Goal: Task Accomplishment & Management: Manage account settings

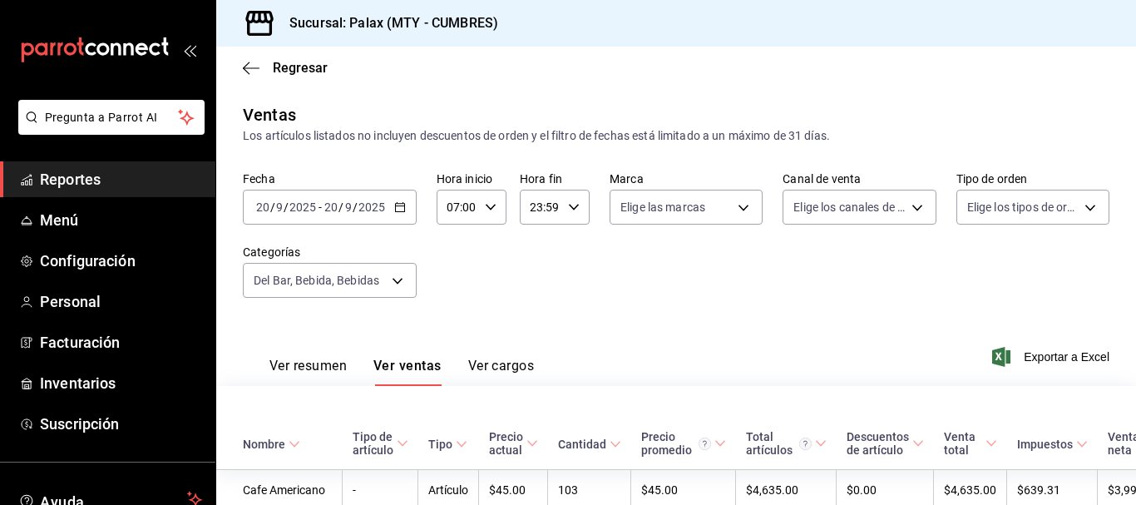
scroll to position [1404, 0]
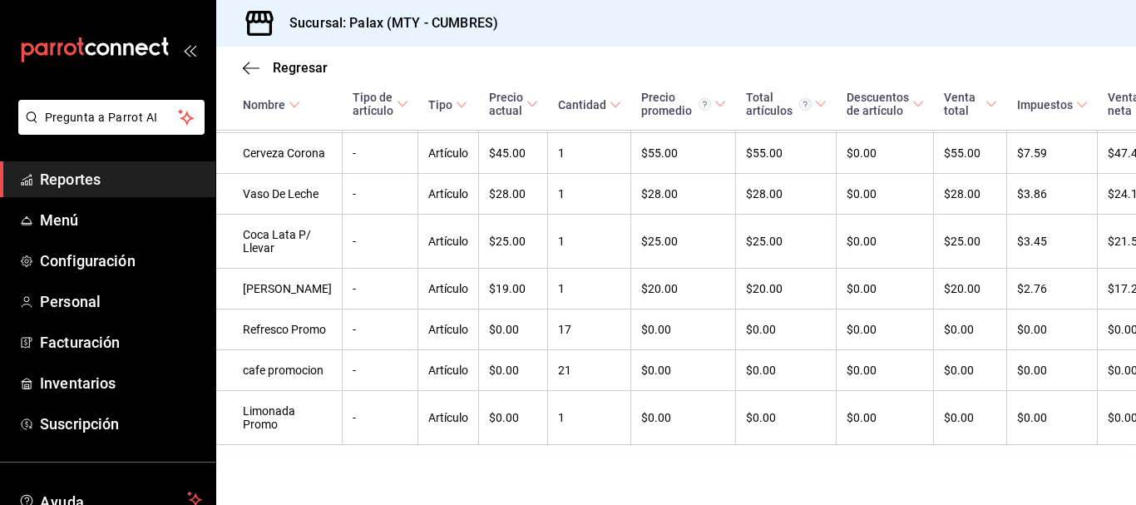
click at [46, 171] on span "Reportes" at bounding box center [121, 179] width 162 height 22
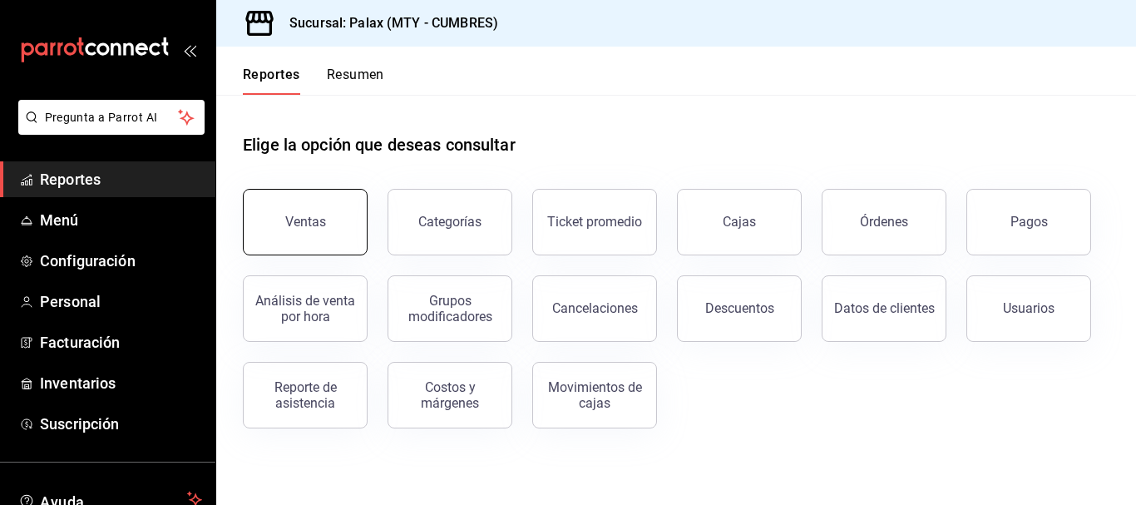
click at [359, 229] on button "Ventas" at bounding box center [305, 222] width 125 height 67
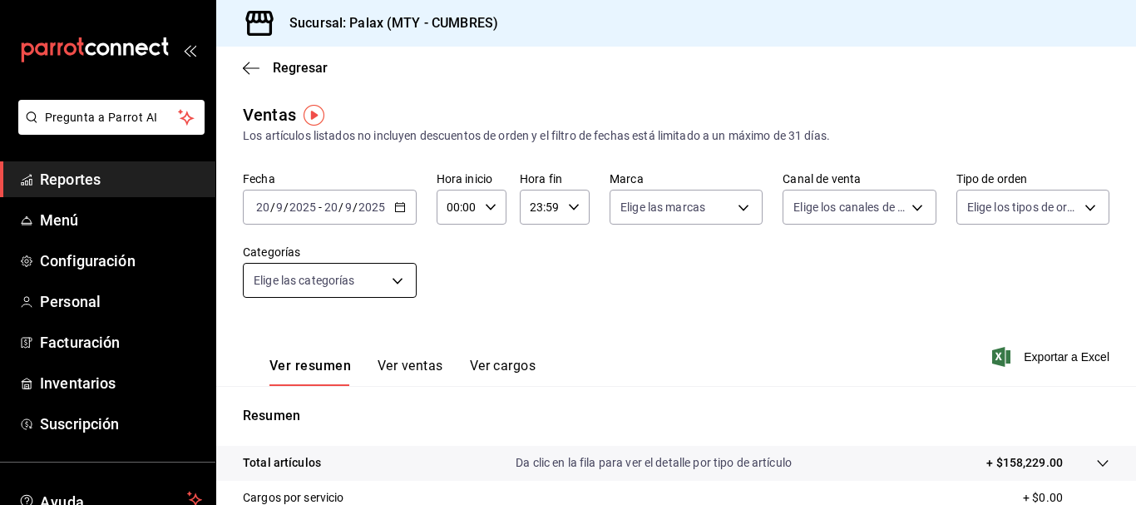
click at [398, 284] on body "Pregunta a Parrot AI Reportes Menú Configuración Personal Facturación Inventari…" at bounding box center [568, 252] width 1136 height 505
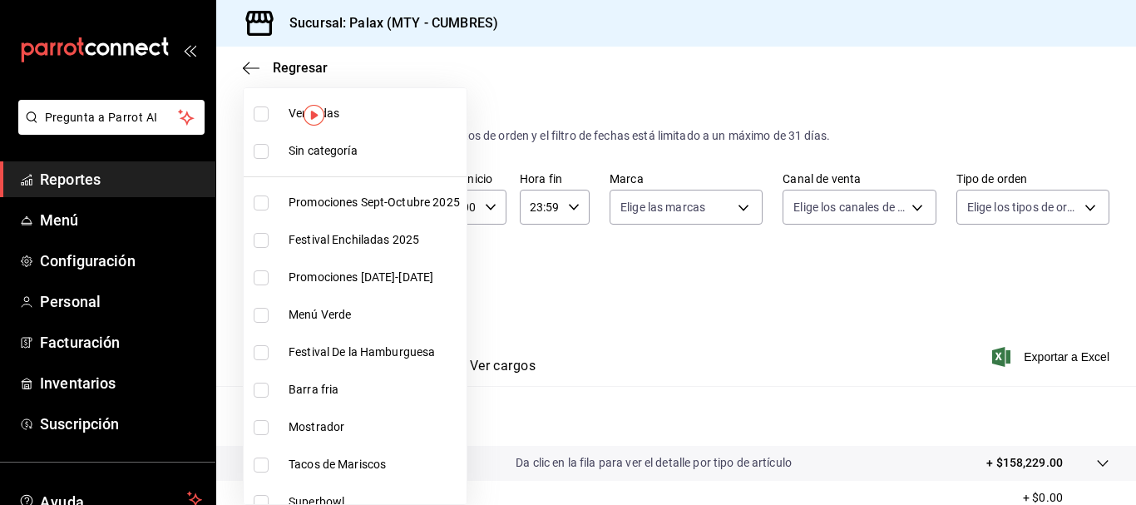
click at [269, 426] on label at bounding box center [265, 427] width 22 height 15
click at [269, 426] on input "checkbox" at bounding box center [261, 427] width 15 height 15
checkbox input "false"
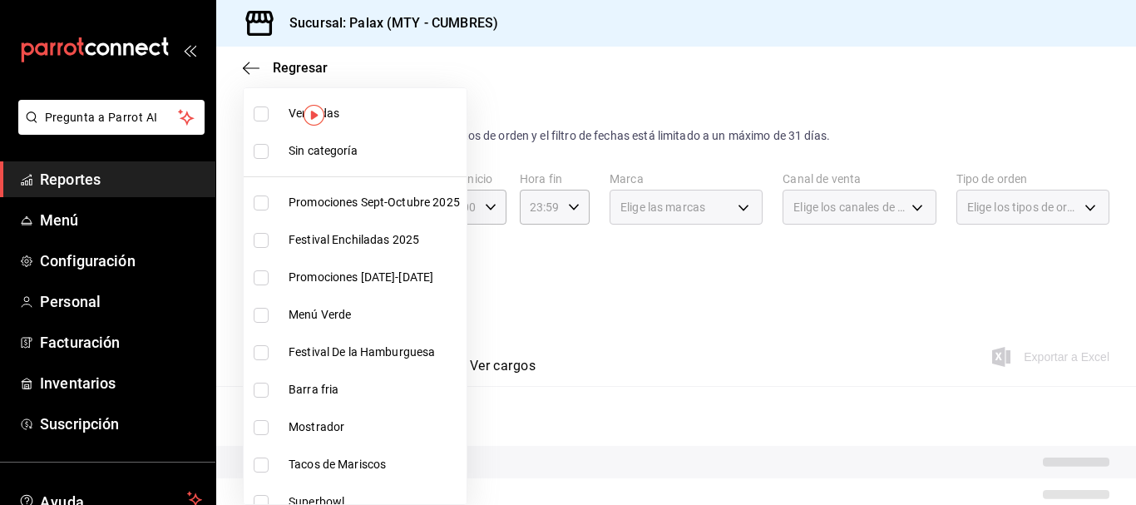
click at [648, 241] on div at bounding box center [568, 252] width 1136 height 505
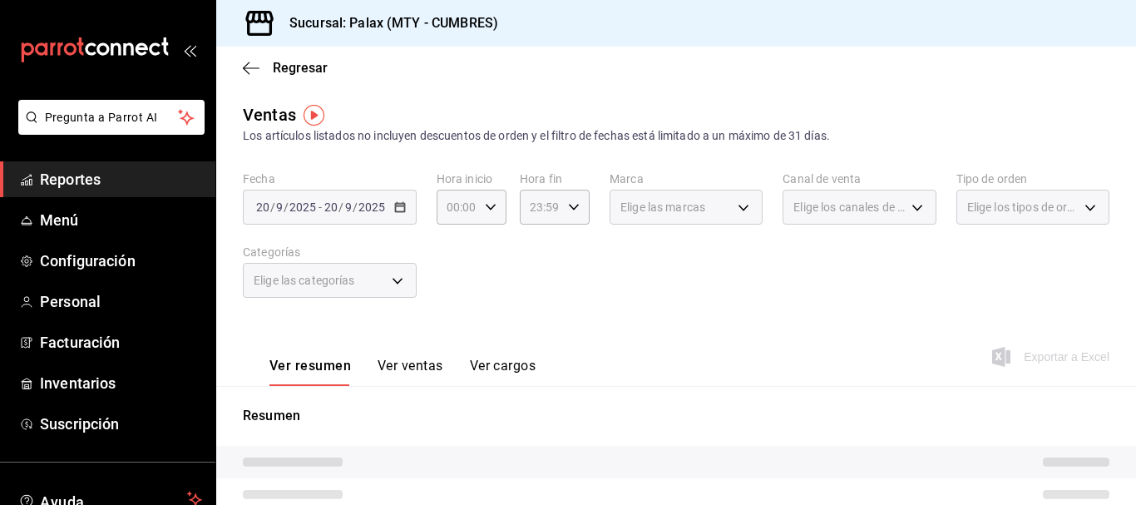
click at [375, 270] on div "Elige las categorías" at bounding box center [330, 280] width 174 height 35
click at [402, 280] on div "Elige las categorías" at bounding box center [330, 280] width 174 height 35
click at [392, 280] on div "Elige las categorías" at bounding box center [330, 280] width 174 height 35
click at [397, 279] on div "Elige las categorías" at bounding box center [330, 280] width 174 height 35
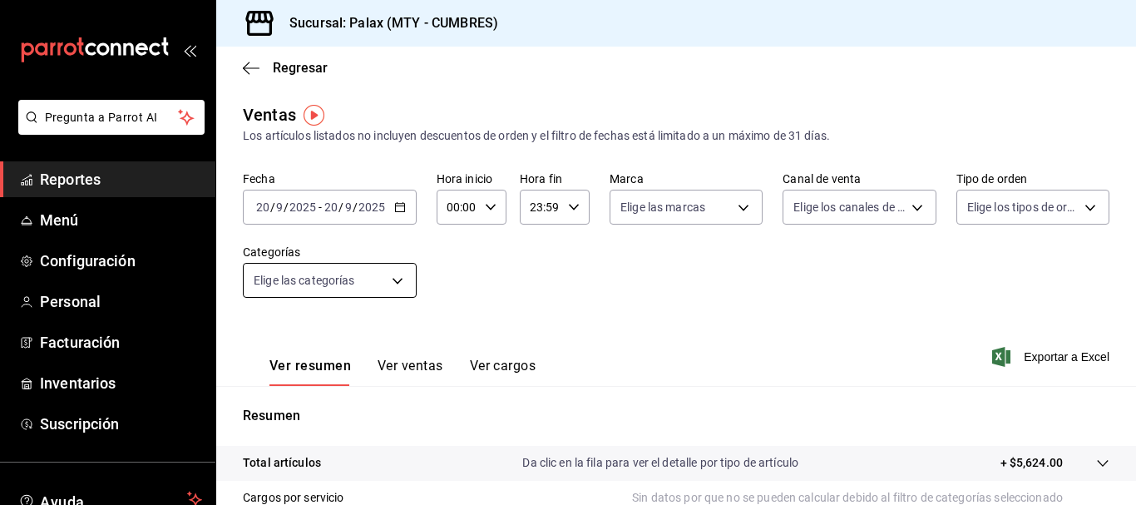
click at [383, 279] on body "Pregunta a Parrot AI Reportes Menú Configuración Personal Facturación Inventari…" at bounding box center [568, 252] width 1136 height 505
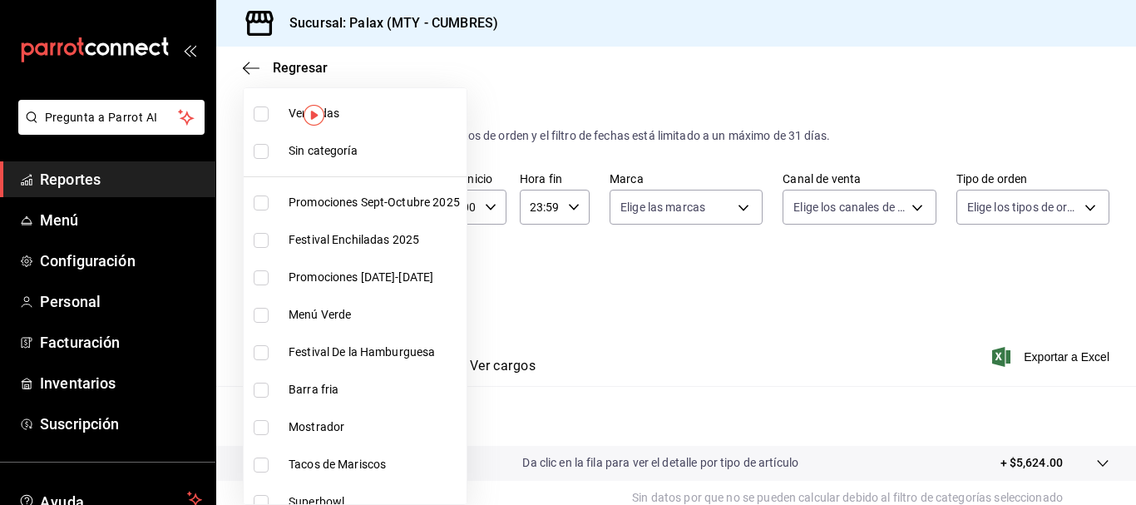
click at [277, 428] on li "Mostrador" at bounding box center [355, 426] width 223 height 37
type input "f2dae4ce-bbab-4ca5-92d1-59dc07dbf672"
checkbox input "true"
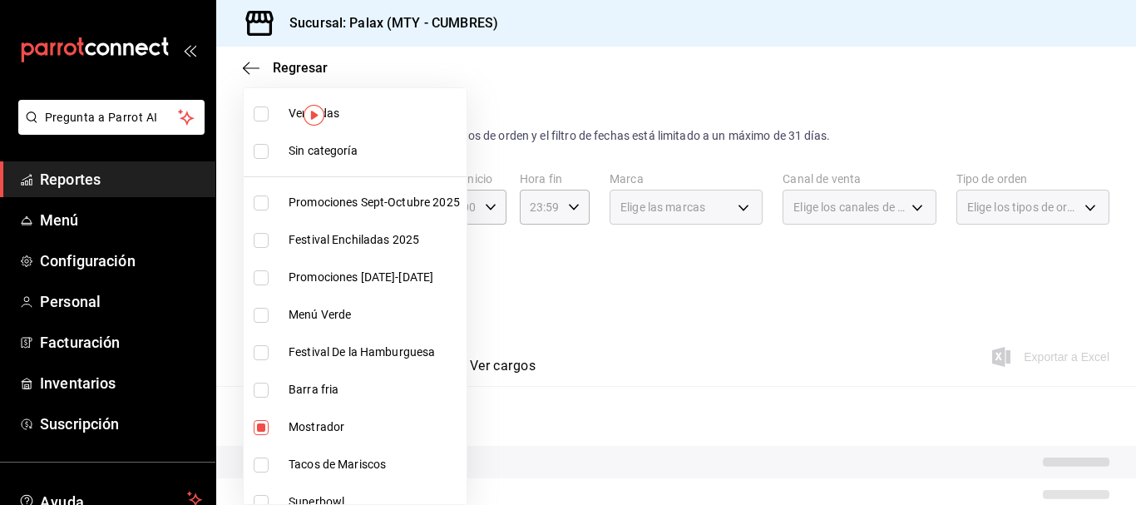
click at [535, 310] on div at bounding box center [568, 252] width 1136 height 505
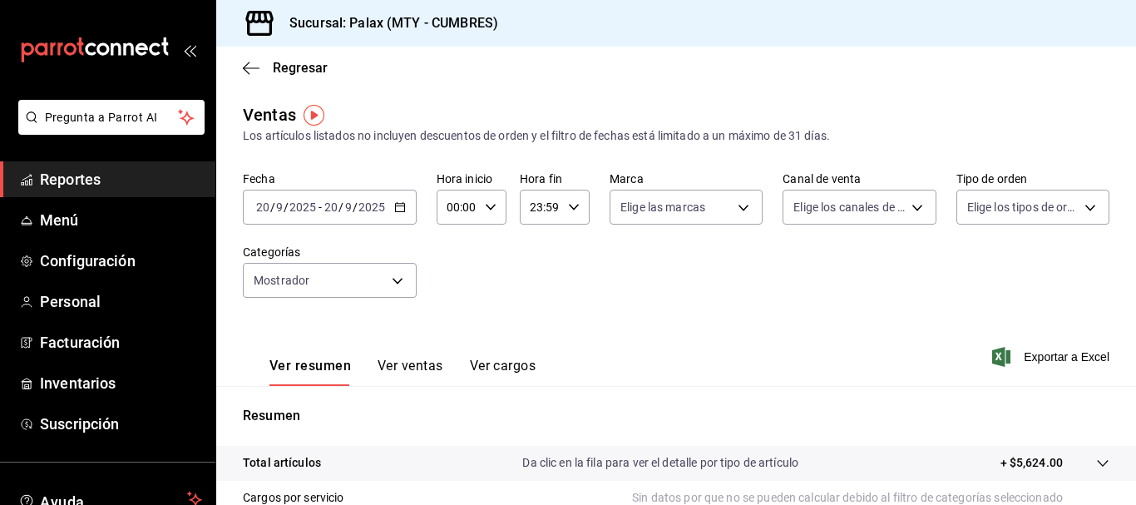
click at [476, 200] on input "00:00" at bounding box center [458, 206] width 42 height 33
click at [383, 206] on div at bounding box center [568, 252] width 1136 height 505
click at [404, 216] on div "2025-09-20 20 / 9 / 2025 - 2025-09-20 20 / 9 / 2025" at bounding box center [330, 207] width 174 height 35
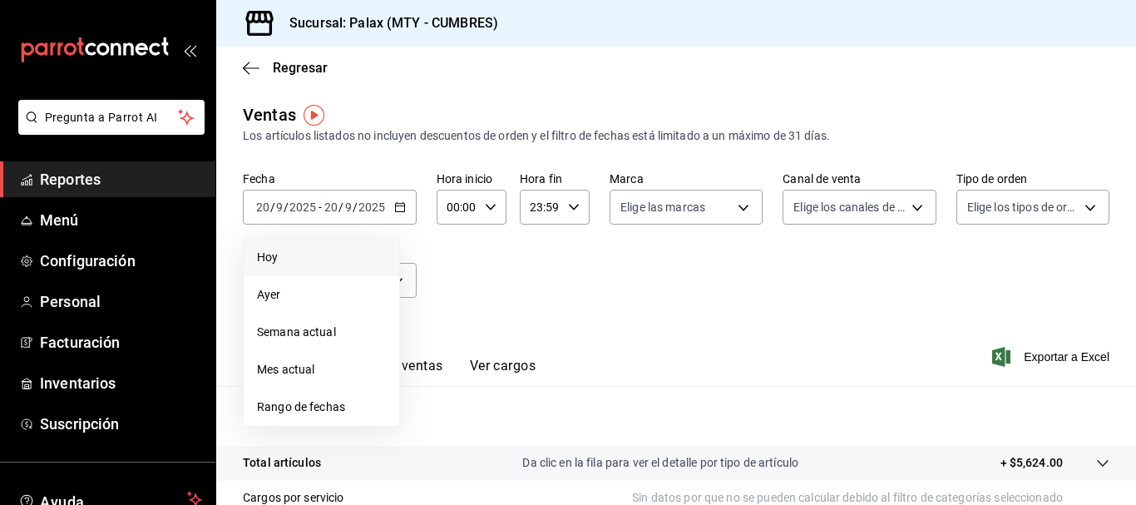
click at [306, 261] on span "Hoy" at bounding box center [321, 257] width 129 height 17
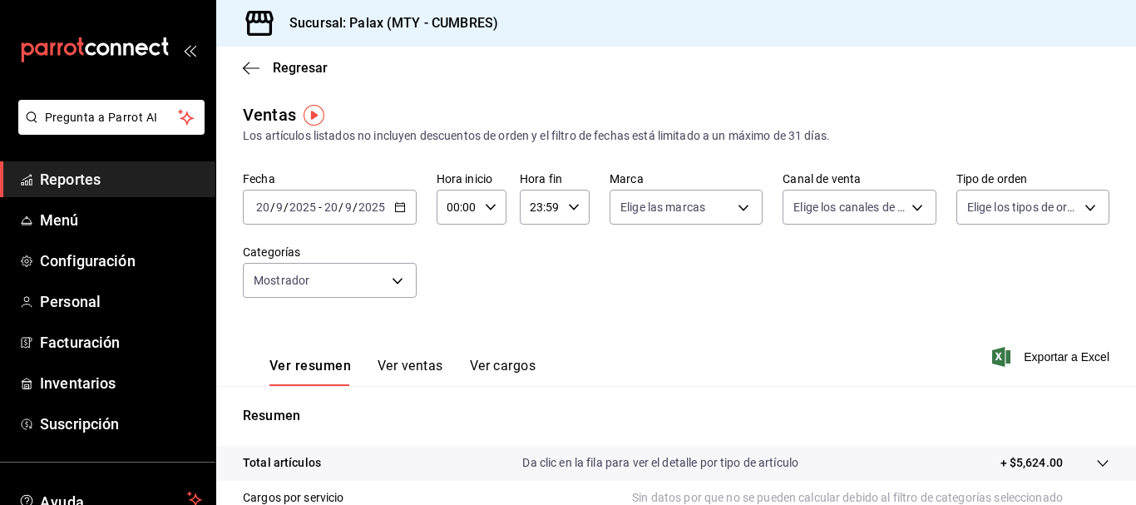
click at [401, 214] on div "2025-09-20 20 / 9 / 2025 - 2025-09-20 20 / 9 / 2025" at bounding box center [330, 207] width 174 height 35
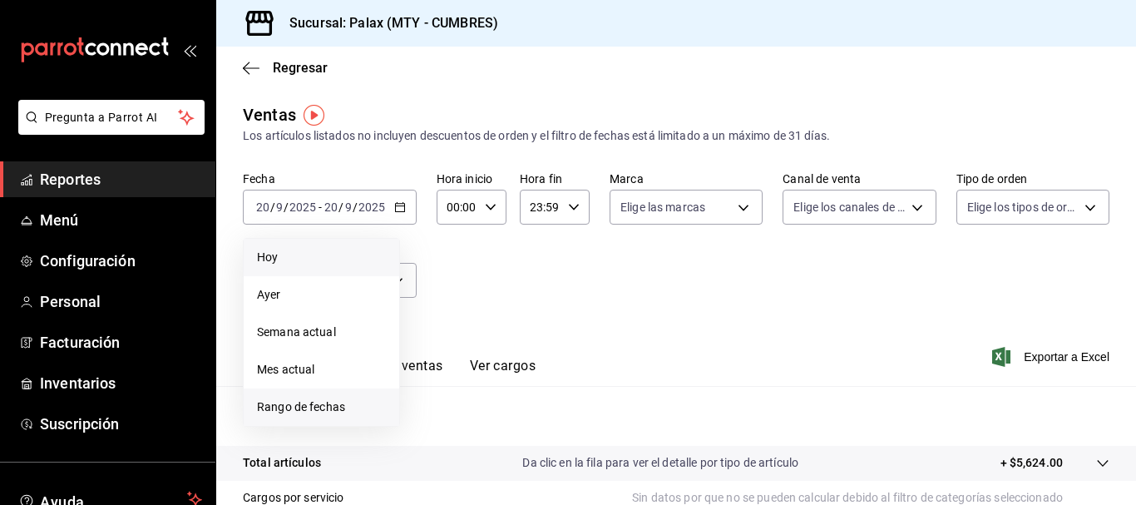
click at [288, 409] on span "Rango de fechas" at bounding box center [321, 406] width 129 height 17
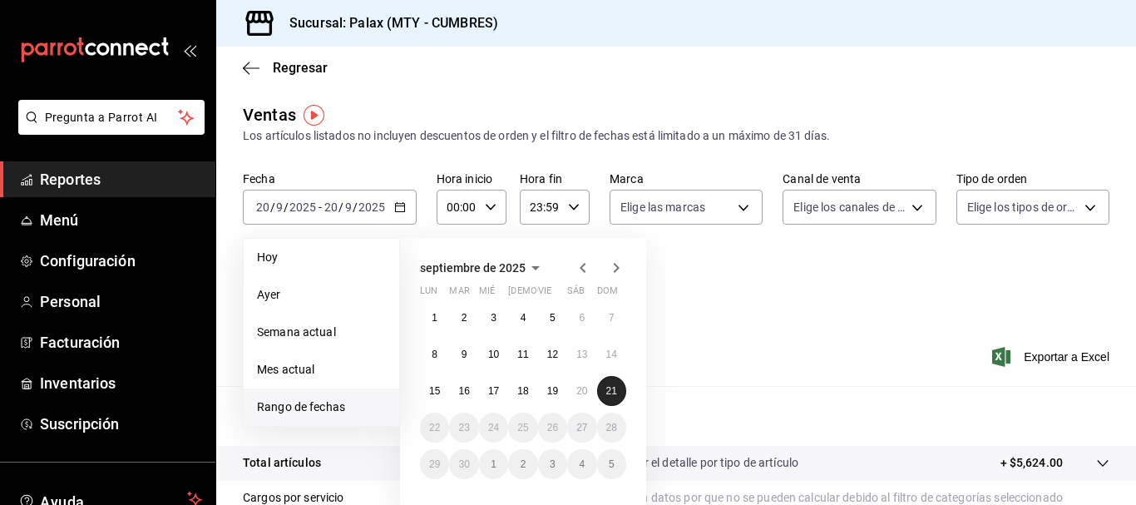
click at [599, 389] on button "21" at bounding box center [611, 391] width 29 height 30
click at [604, 386] on button "21" at bounding box center [611, 391] width 29 height 30
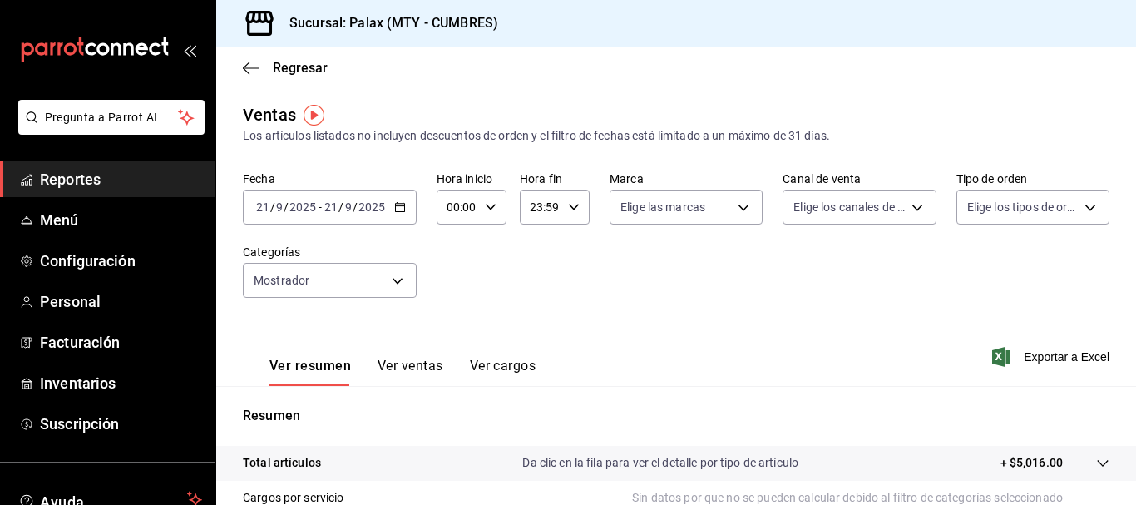
click at [493, 207] on icon "button" at bounding box center [491, 207] width 12 height 12
click at [451, 346] on button "07" at bounding box center [452, 362] width 27 height 33
type input "07:00"
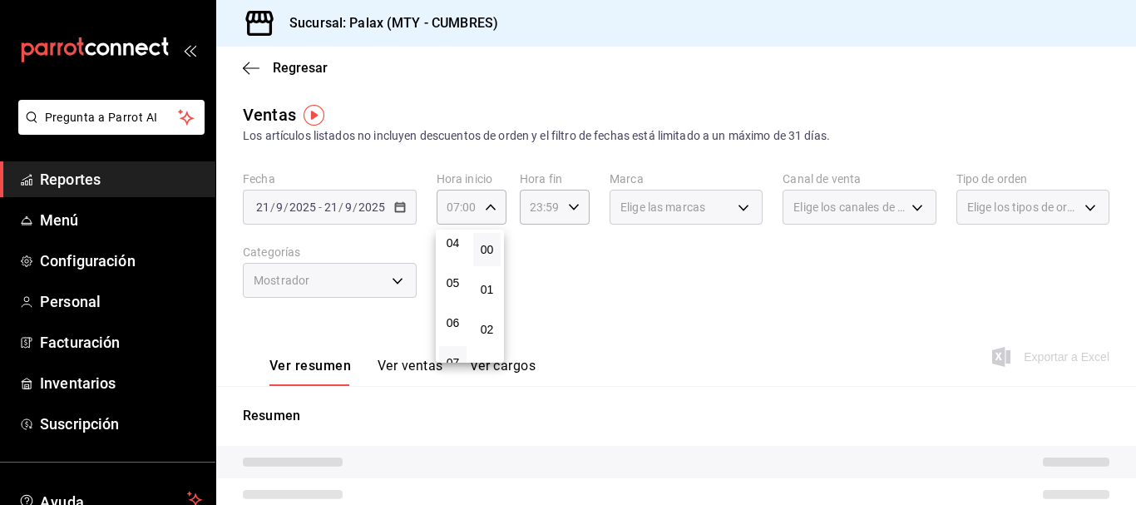
click at [578, 270] on div at bounding box center [568, 252] width 1136 height 505
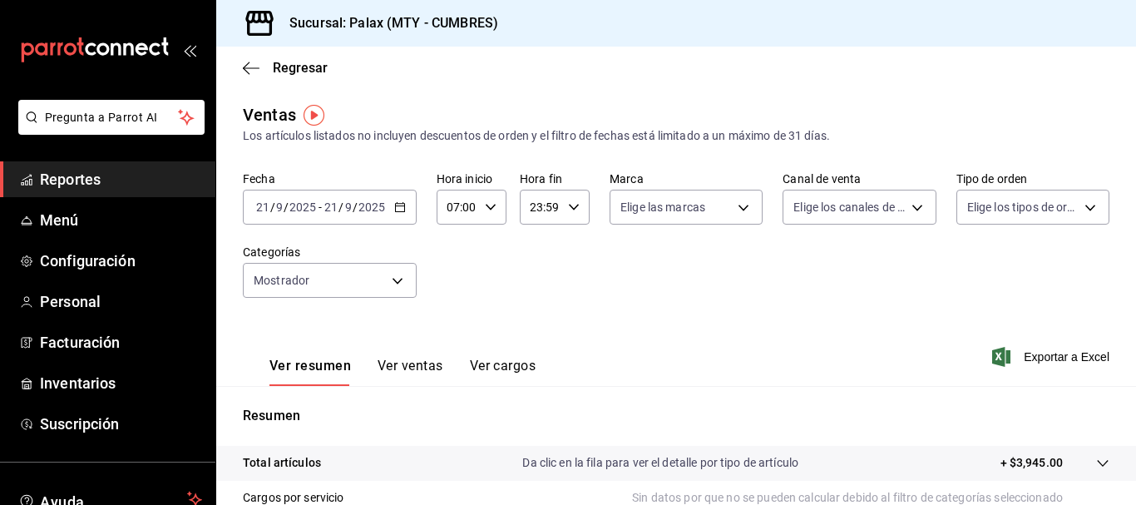
click at [378, 383] on button "Ver ventas" at bounding box center [411, 372] width 66 height 28
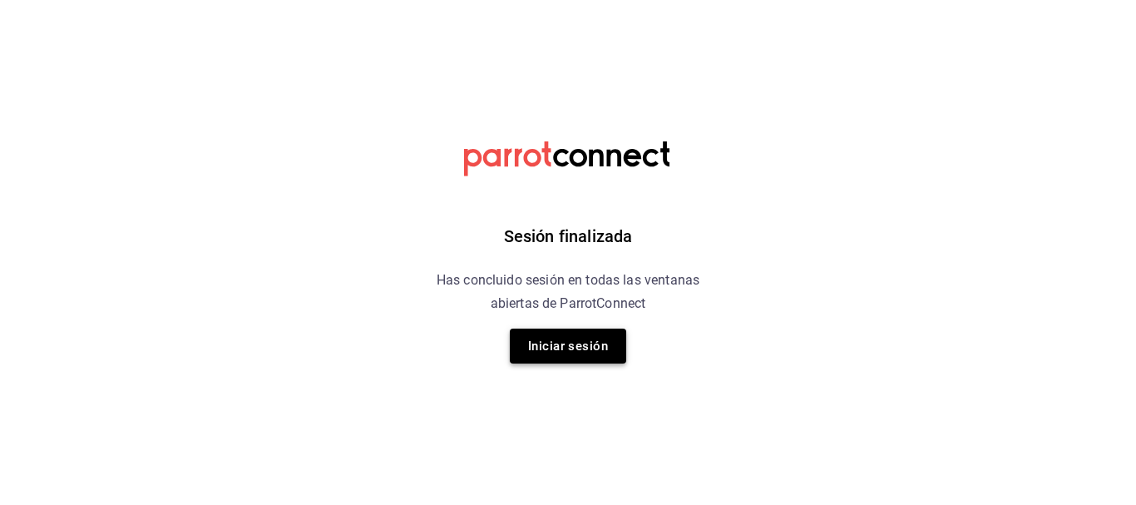
click at [544, 339] on button "Iniciar sesión" at bounding box center [568, 346] width 116 height 35
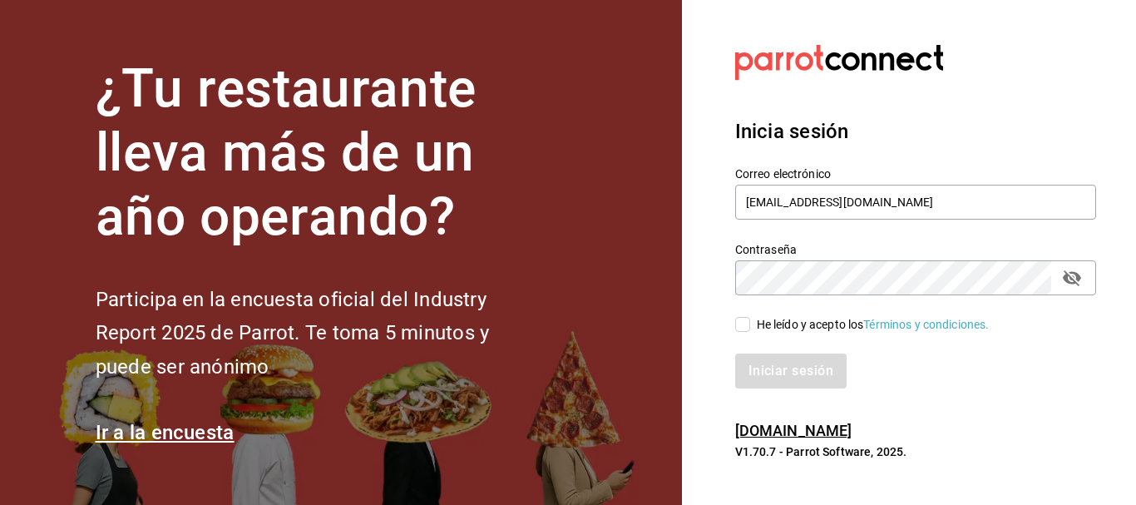
click at [748, 321] on input "He leído y acepto los Términos y condiciones." at bounding box center [742, 324] width 15 height 15
checkbox input "true"
click at [779, 360] on button "Iniciar sesión" at bounding box center [791, 370] width 113 height 35
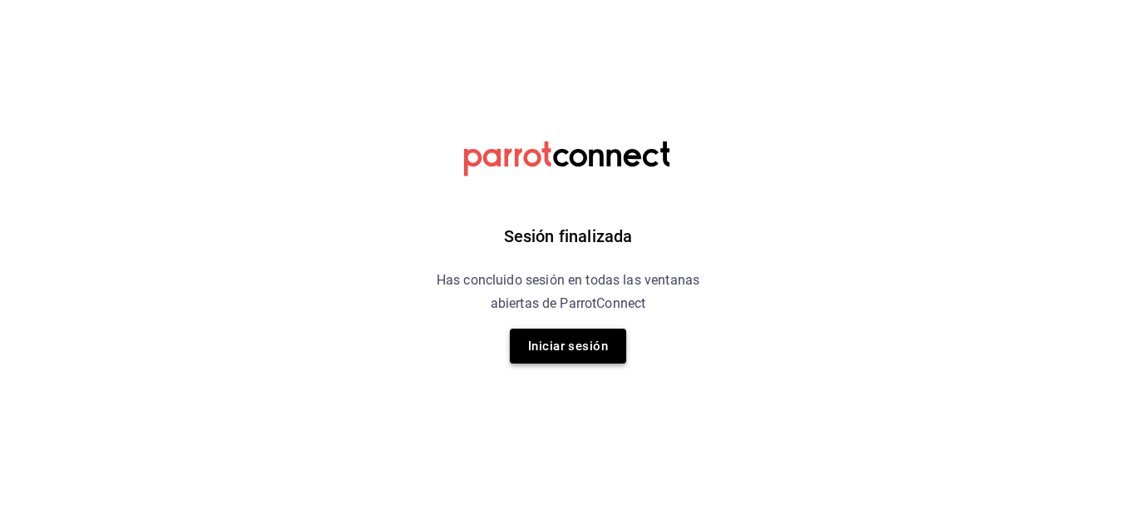
click at [566, 362] on button "Iniciar sesión" at bounding box center [568, 346] width 116 height 35
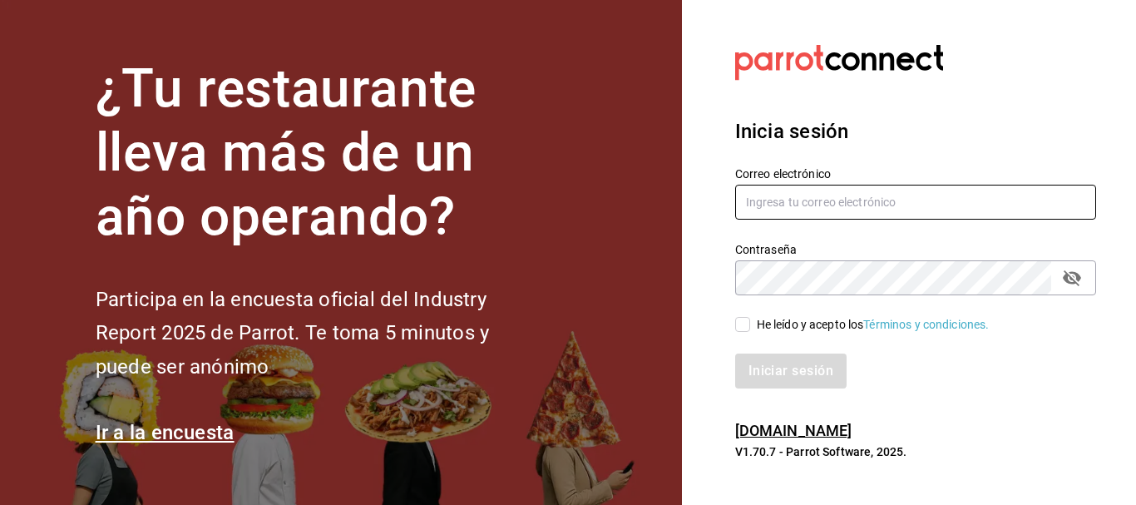
type input "JAQUELINE1656@GMAIL.COM"
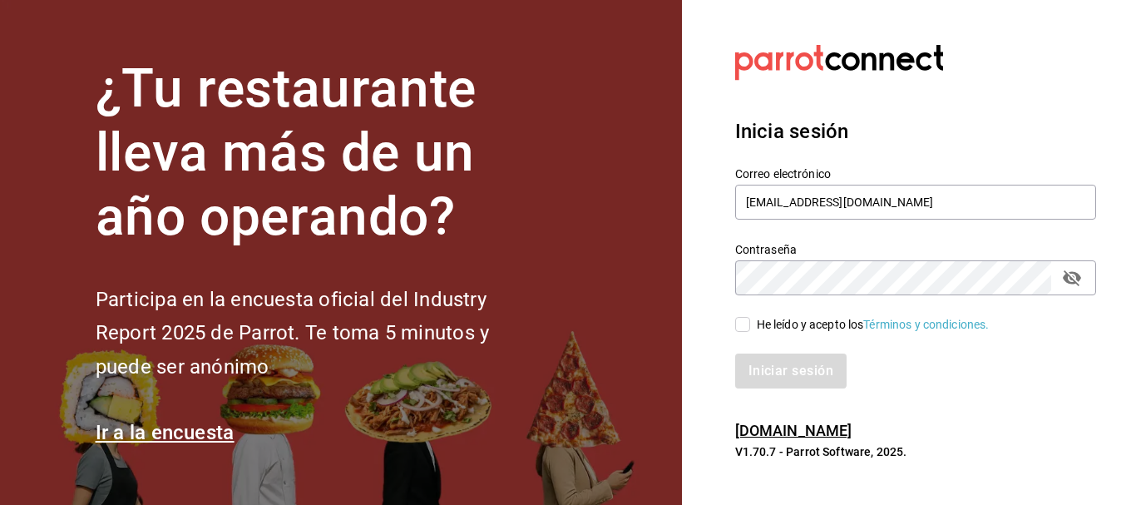
click at [720, 329] on div "He leído y acepto los Términos y condiciones." at bounding box center [905, 314] width 381 height 38
click at [744, 324] on input "He leído y acepto los Términos y condiciones." at bounding box center [742, 324] width 15 height 15
checkbox input "true"
click at [755, 351] on div "Iniciar sesión" at bounding box center [905, 361] width 381 height 55
click at [763, 379] on button "Iniciar sesión" at bounding box center [791, 370] width 113 height 35
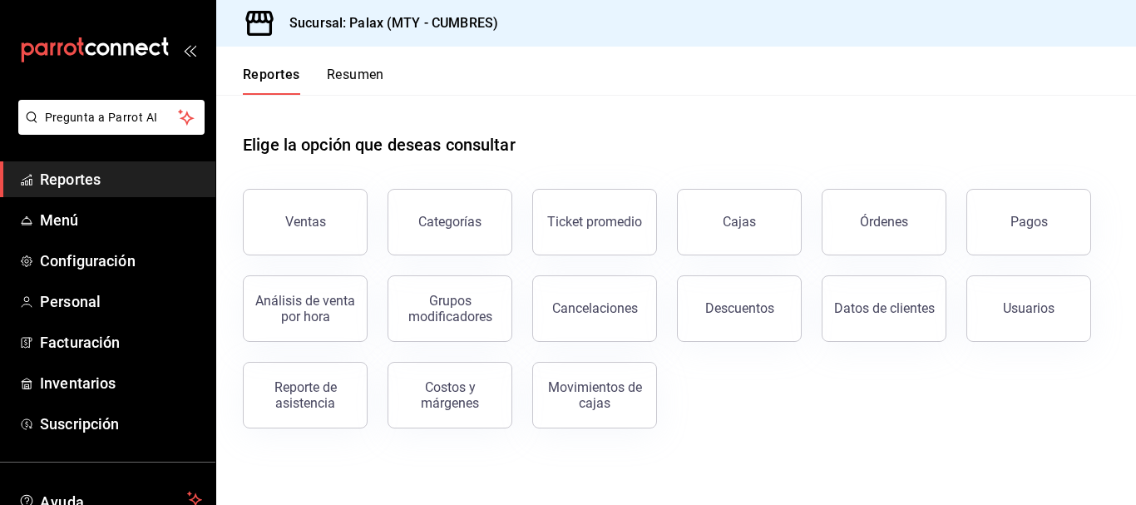
click at [108, 171] on span "Reportes" at bounding box center [121, 179] width 162 height 22
click at [296, 218] on div "Ventas" at bounding box center [305, 222] width 41 height 16
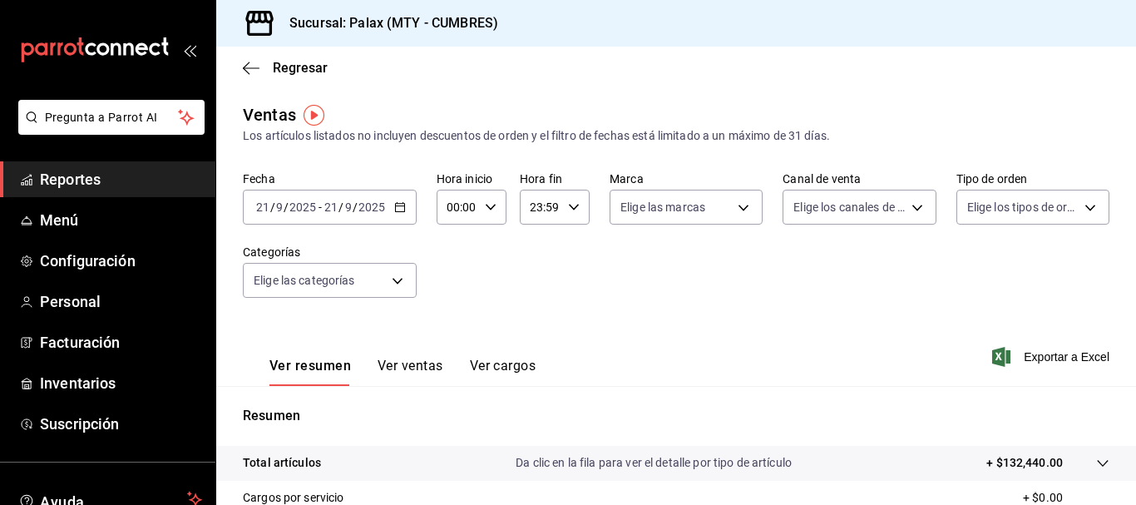
click at [487, 212] on icon "button" at bounding box center [491, 207] width 12 height 12
click at [449, 282] on span "07" at bounding box center [452, 279] width 7 height 13
type input "07:00"
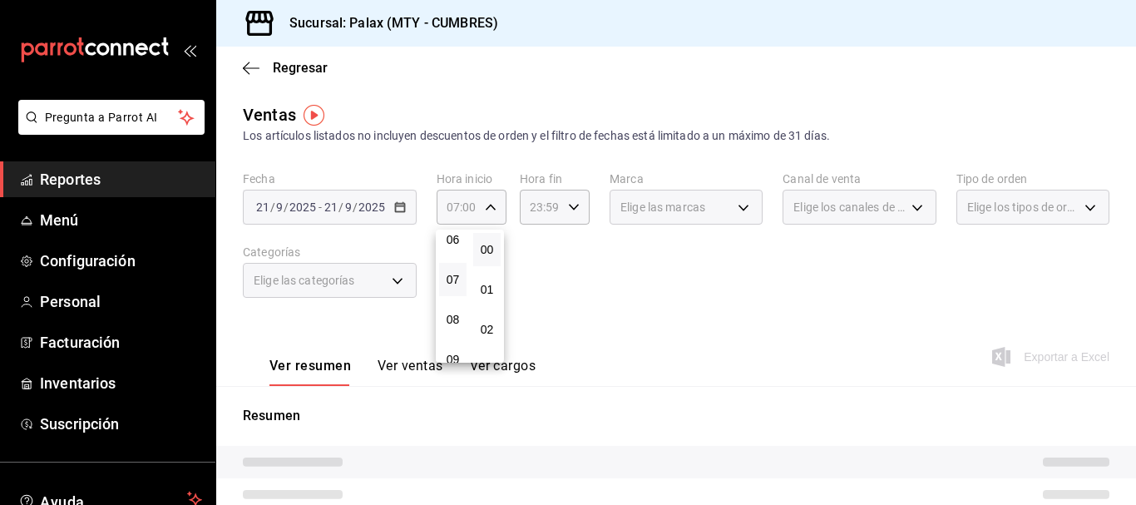
click at [403, 279] on div at bounding box center [568, 252] width 1136 height 505
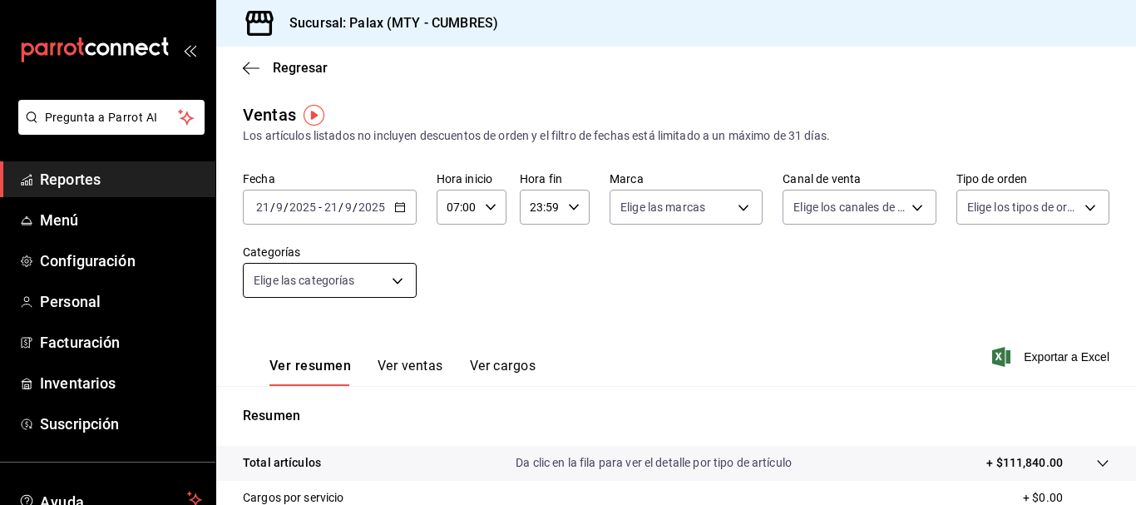
click at [401, 279] on body "Pregunta a Parrot AI Reportes Menú Configuración Personal Facturación Inventari…" at bounding box center [568, 252] width 1136 height 505
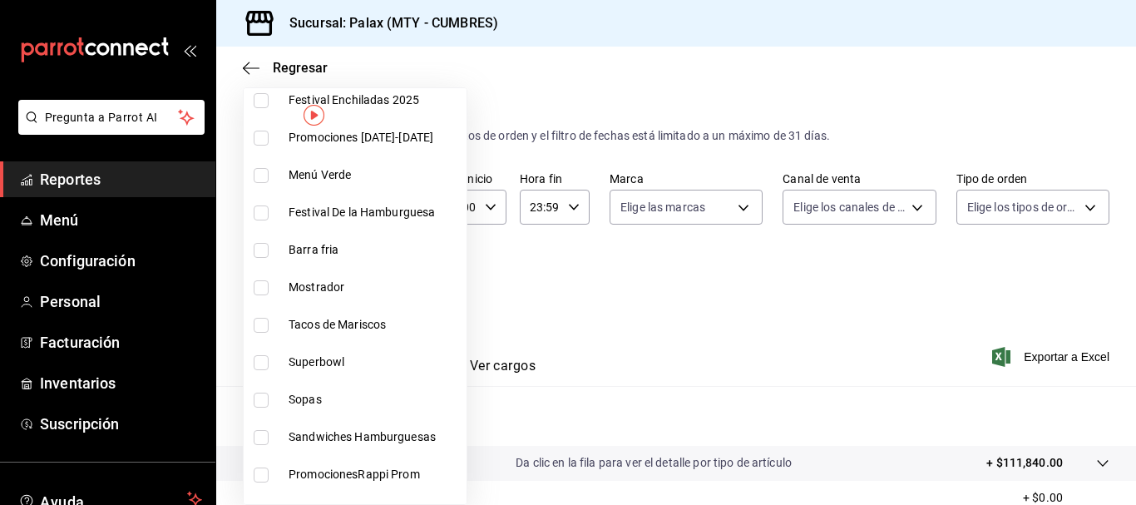
scroll to position [166, 0]
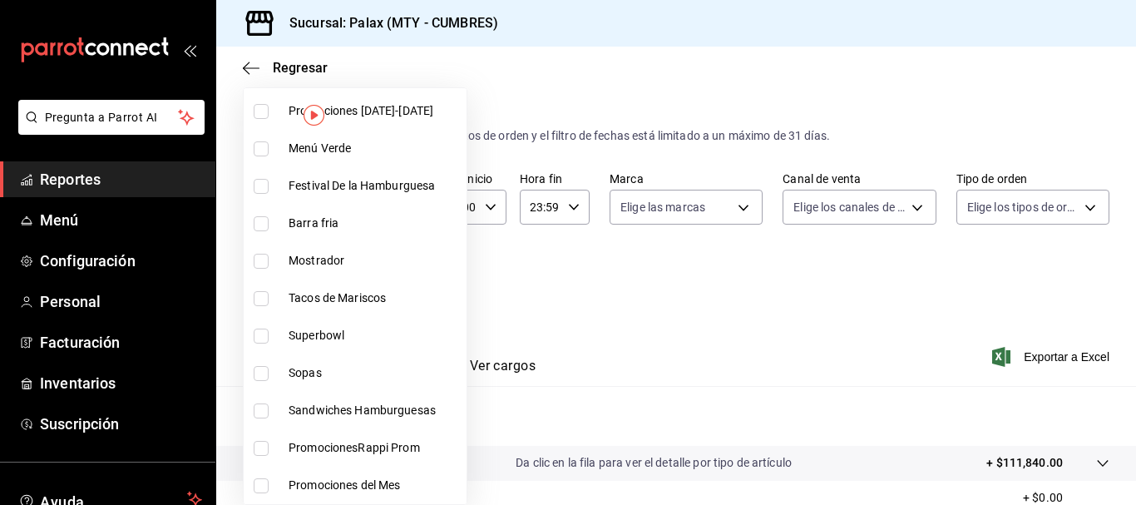
drag, startPoint x: 261, startPoint y: 254, endPoint x: 677, endPoint y: 269, distance: 416.1
click at [260, 254] on input "checkbox" at bounding box center [261, 261] width 15 height 15
checkbox input "true"
type input "f2dae4ce-bbab-4ca5-92d1-59dc07dbf672"
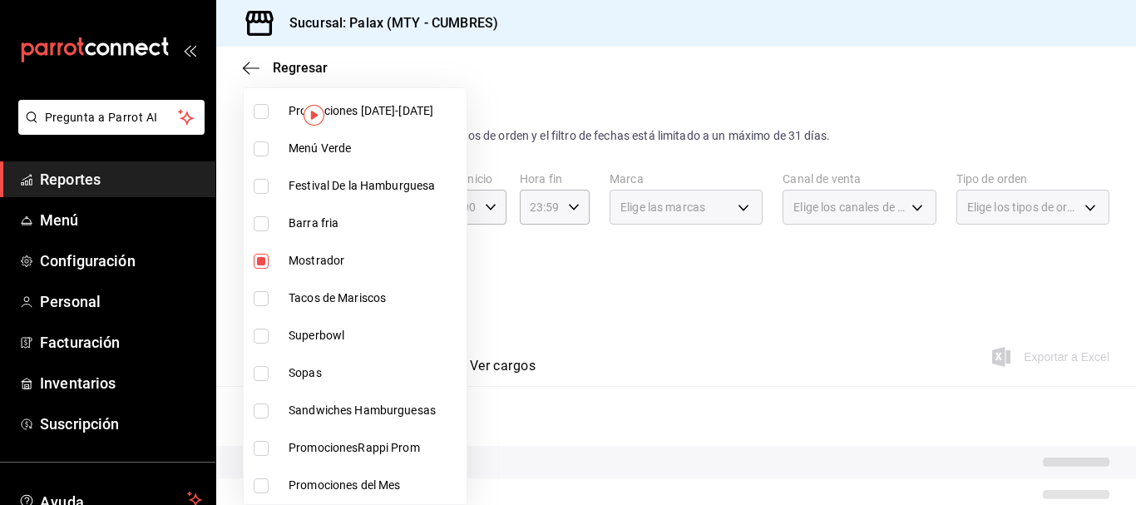
click at [700, 271] on div at bounding box center [568, 252] width 1136 height 505
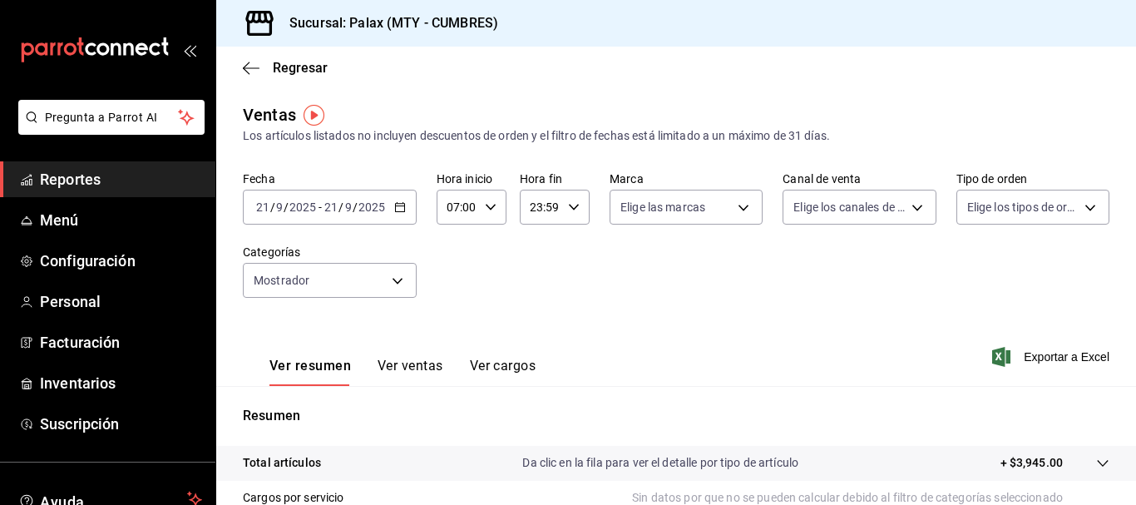
click at [397, 373] on button "Ver ventas" at bounding box center [411, 372] width 66 height 28
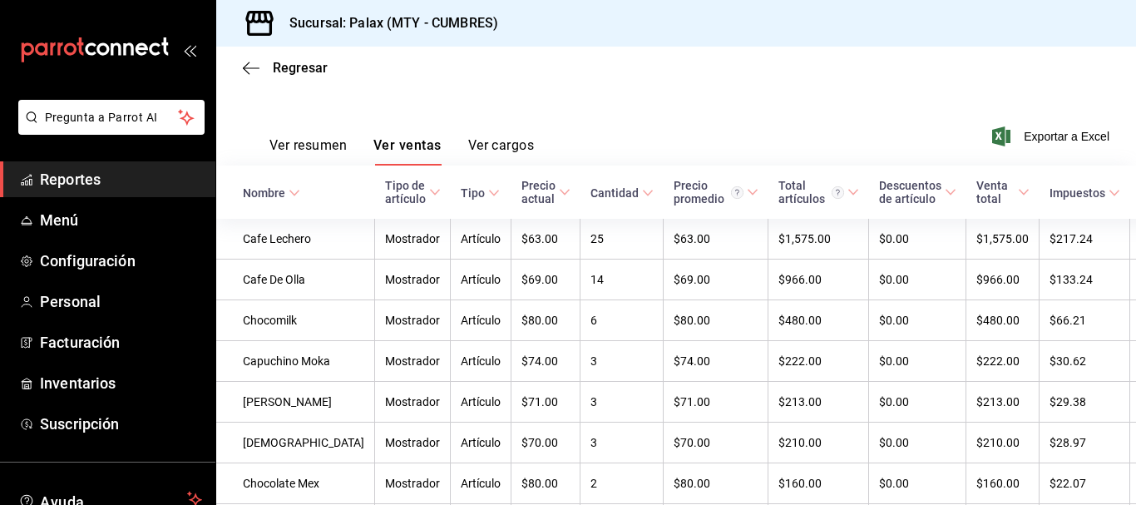
scroll to position [137, 0]
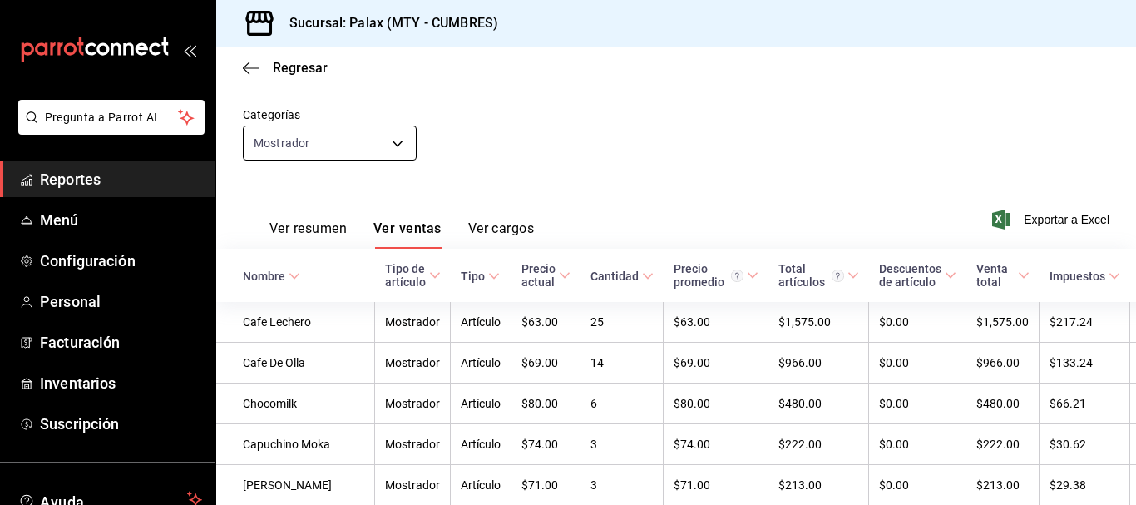
click at [301, 141] on body "Pregunta a Parrot AI Reportes Menú Configuración Personal Facturación Inventari…" at bounding box center [568, 252] width 1136 height 505
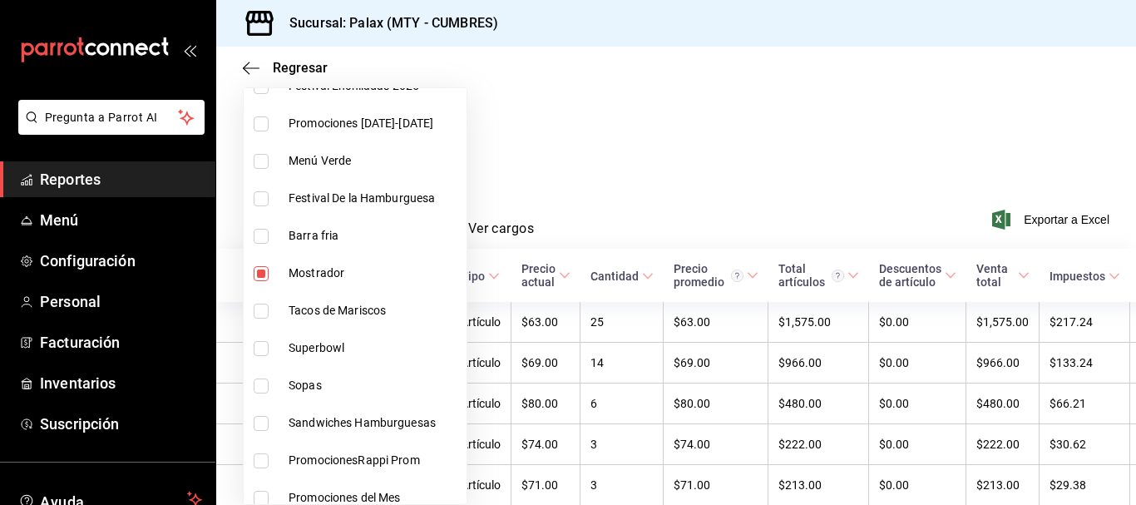
scroll to position [166, 0]
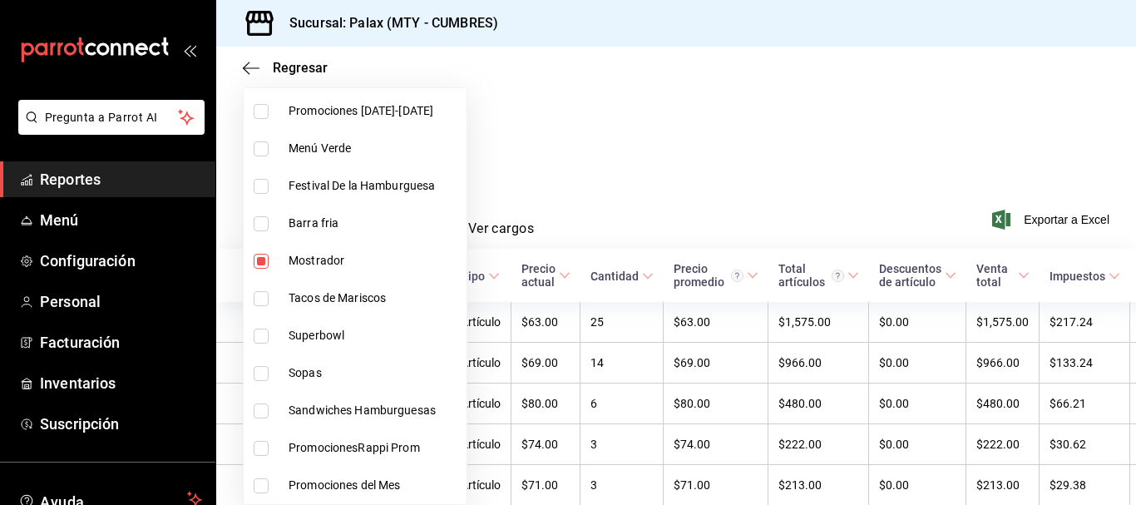
click at [254, 267] on input "checkbox" at bounding box center [261, 261] width 15 height 15
checkbox input "false"
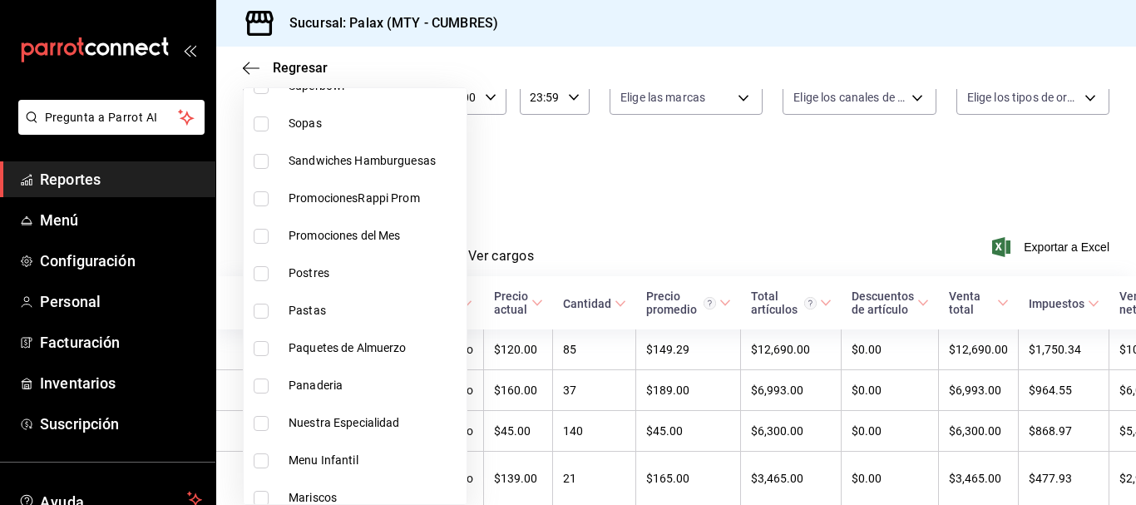
scroll to position [137, 0]
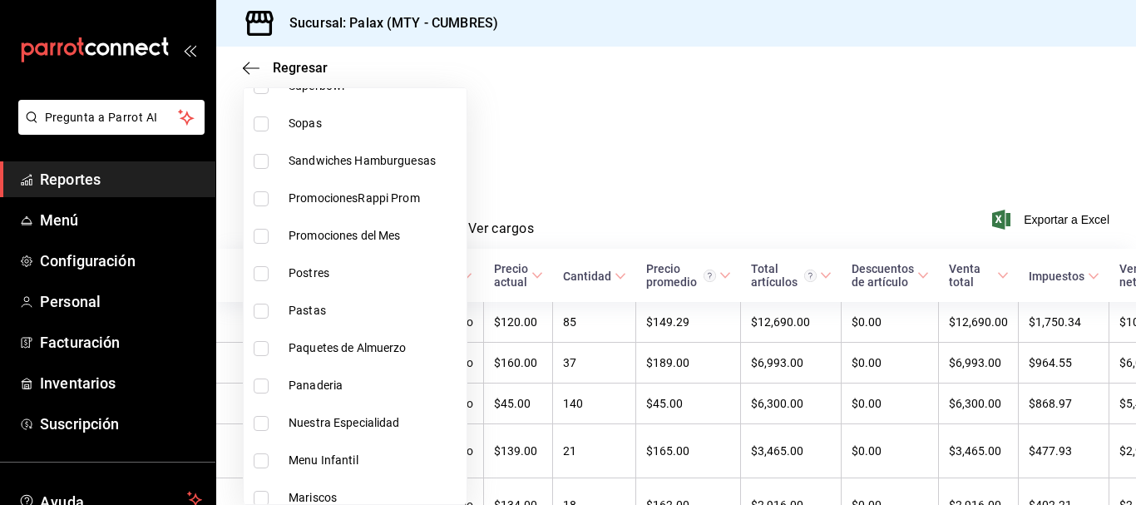
click at [255, 284] on li "Postres" at bounding box center [355, 273] width 223 height 37
type input "6970ed2c-64d9-4fee-a1ac-8fe23c7e63ab"
checkbox input "true"
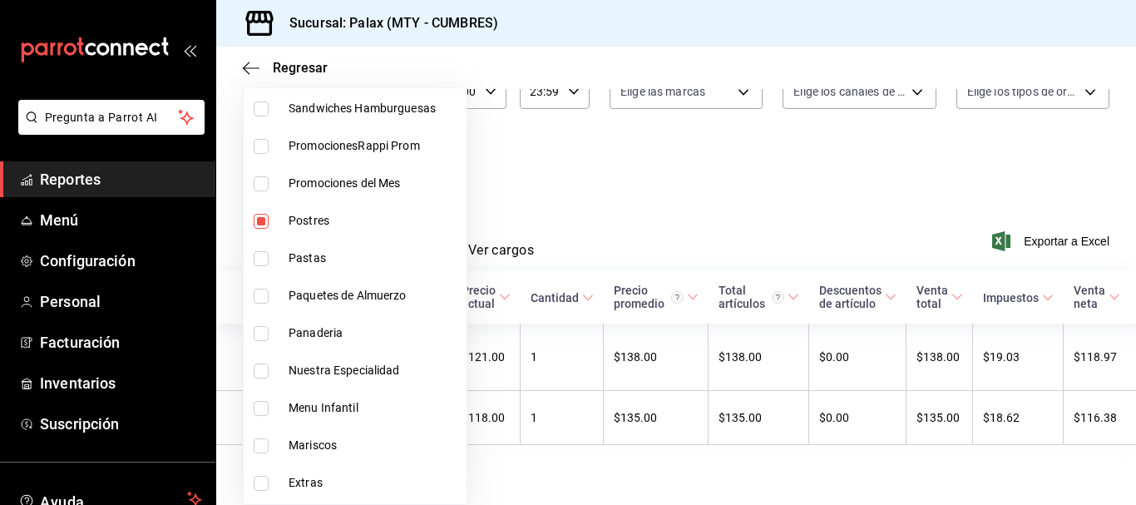
scroll to position [582, 0]
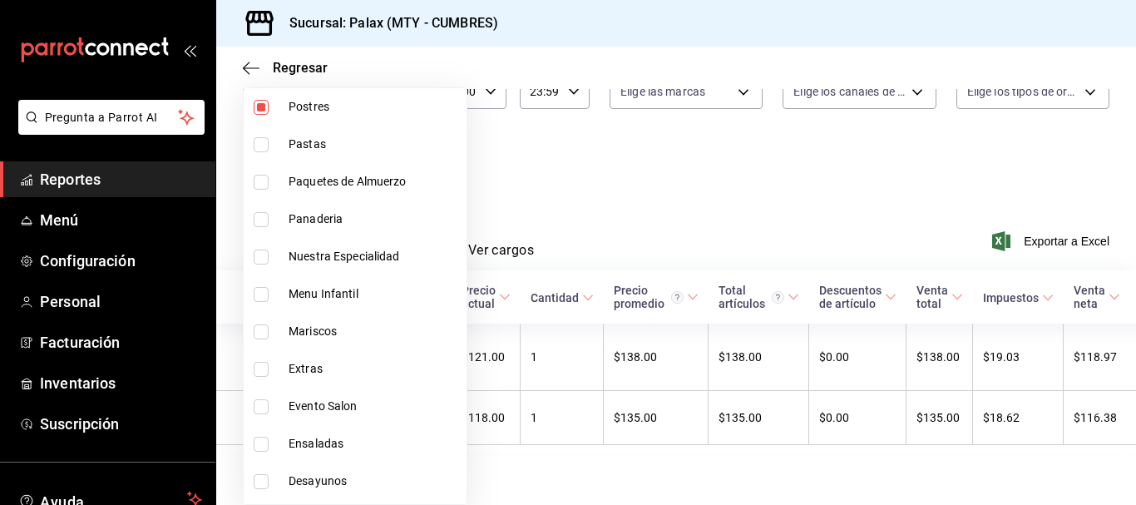
click at [249, 223] on li "Panaderia" at bounding box center [355, 218] width 223 height 37
type input "6970ed2c-64d9-4fee-a1ac-8fe23c7e63ab,c1857e69-1263-4738-8070-fa69687f0395"
checkbox input "true"
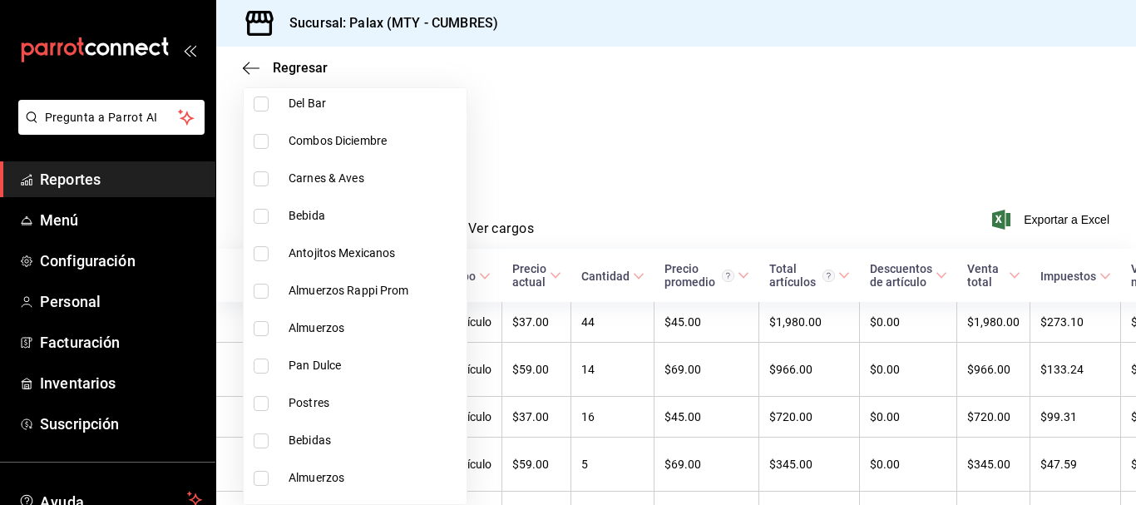
scroll to position [998, 0]
click at [262, 369] on input "checkbox" at bounding box center [261, 365] width 15 height 15
checkbox input "true"
type input "6970ed2c-64d9-4fee-a1ac-8fe23c7e63ab,c1857e69-1263-4738-8070-fa69687f0395,28c1a…"
click at [263, 400] on input "checkbox" at bounding box center [261, 402] width 15 height 15
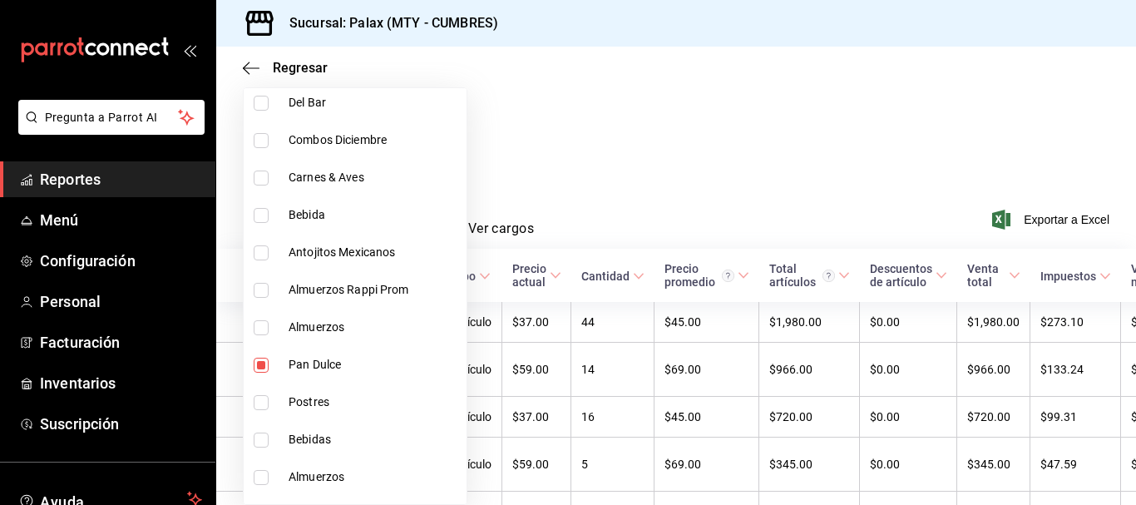
checkbox input "true"
type input "6970ed2c-64d9-4fee-a1ac-8fe23c7e63ab,c1857e69-1263-4738-8070-fa69687f0395,28c1a…"
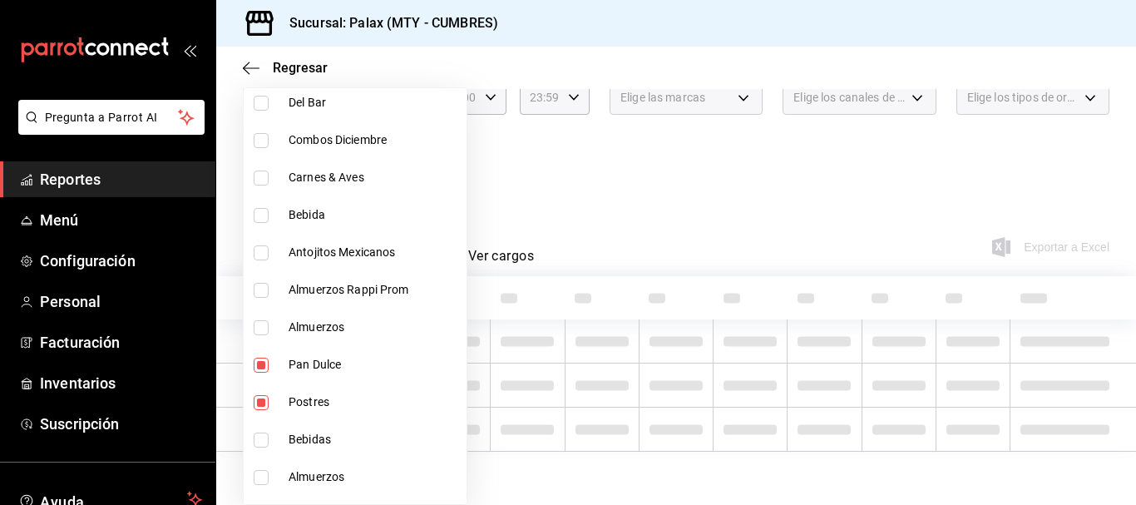
click at [675, 250] on div at bounding box center [568, 252] width 1136 height 505
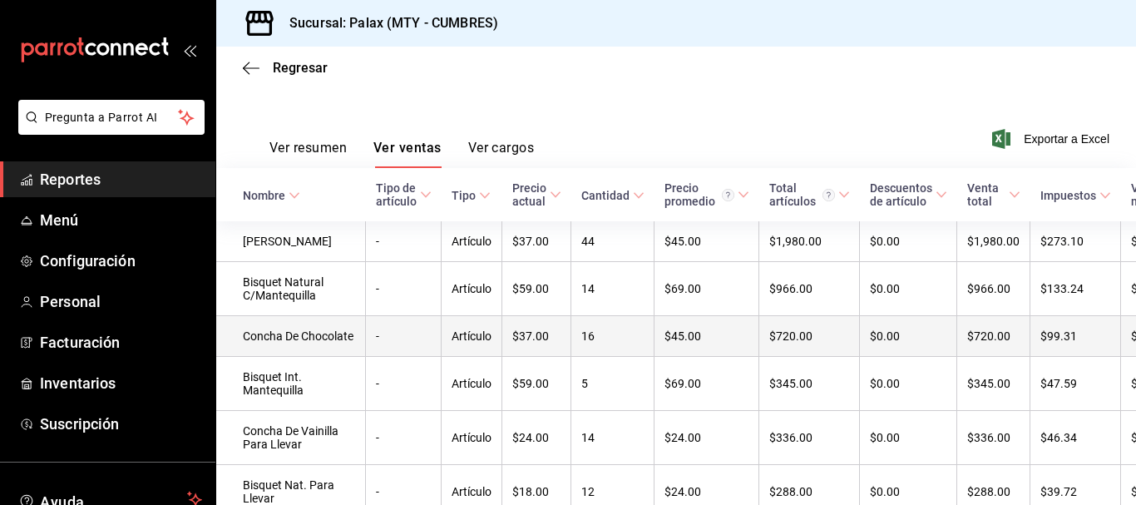
scroll to position [171, 0]
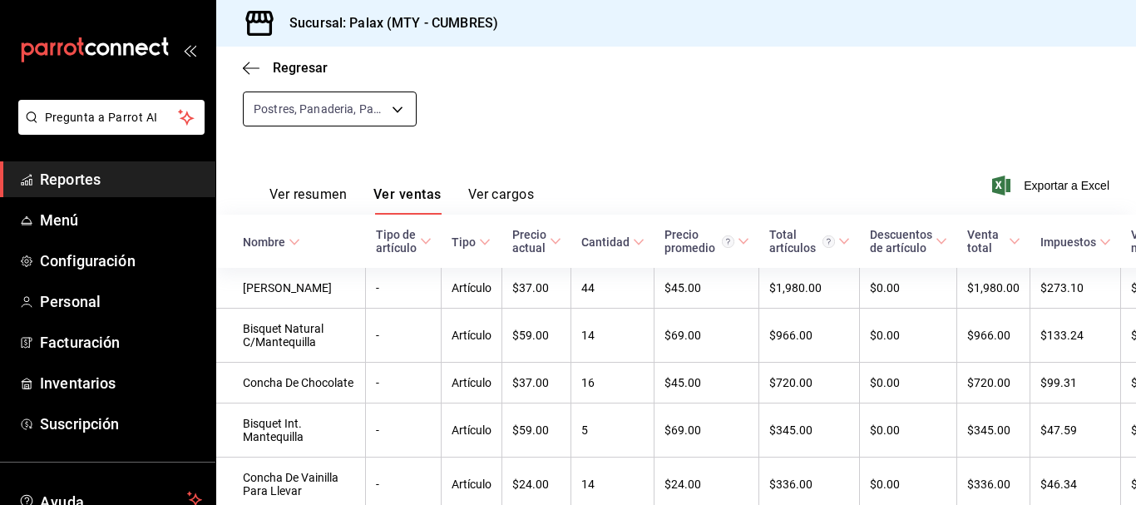
click at [363, 121] on body "Pregunta a Parrot AI Reportes Menú Configuración Personal Facturación Inventari…" at bounding box center [568, 252] width 1136 height 505
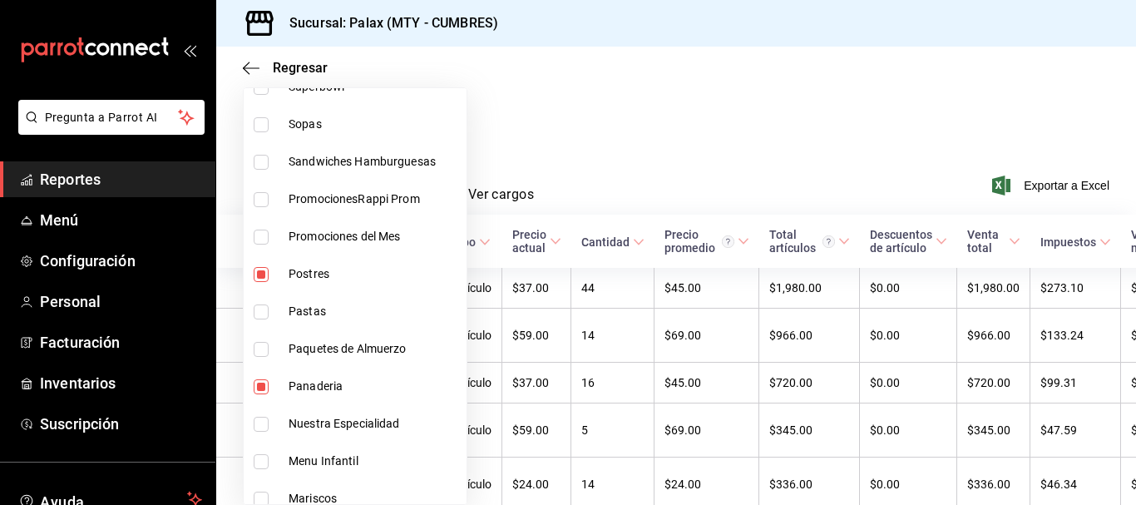
scroll to position [416, 0]
click at [260, 271] on input "checkbox" at bounding box center [261, 273] width 15 height 15
checkbox input "false"
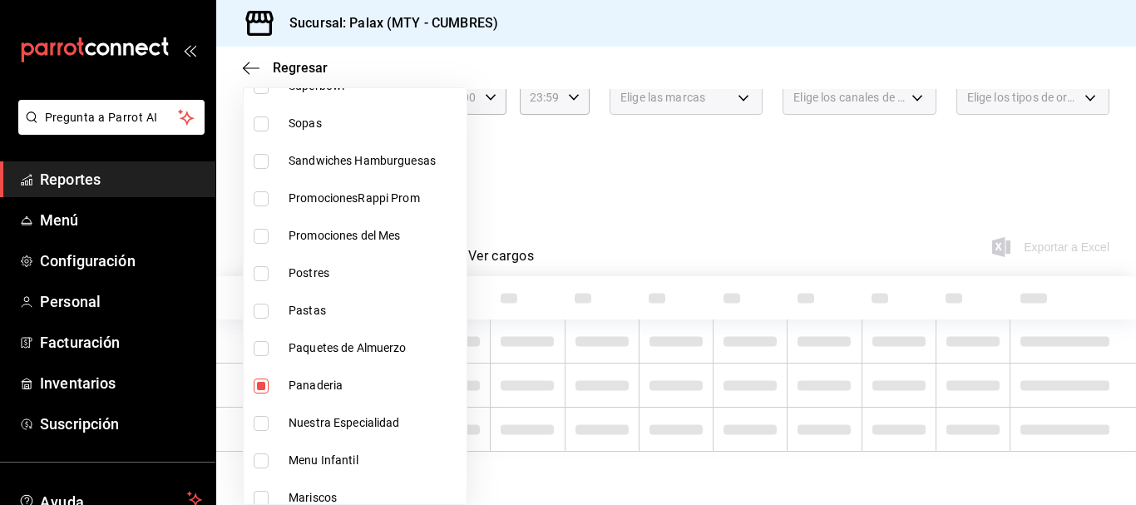
click at [265, 373] on li "Panaderia" at bounding box center [355, 385] width 223 height 37
type input "28c1a667-0fd6-4a26-94c0-8b3e49d7bdba,f0b9eaa6-d632-40ae-aa09-0bcae4e471a3"
checkbox input "false"
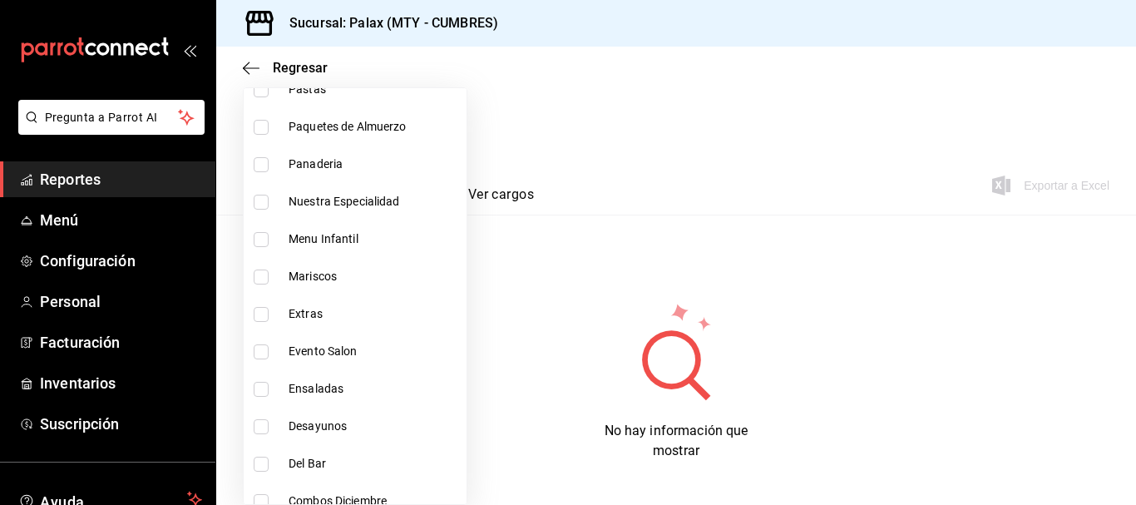
scroll to position [665, 0]
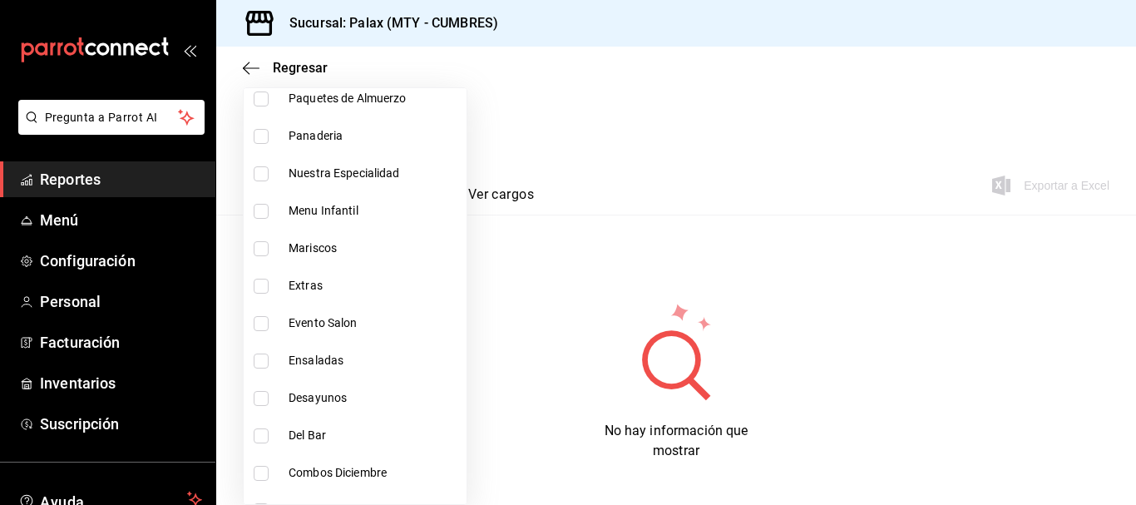
click at [264, 426] on li "Del Bar" at bounding box center [355, 435] width 223 height 37
type input "28c1a667-0fd6-4a26-94c0-8b3e49d7bdba,f0b9eaa6-d632-40ae-aa09-0bcae4e471a3,5041f…"
checkbox input "true"
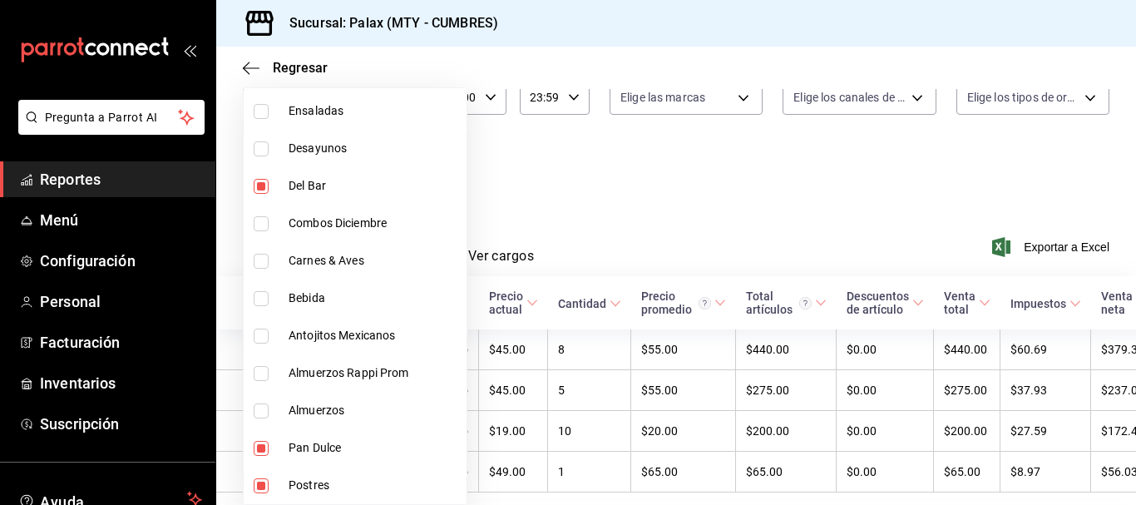
scroll to position [171, 0]
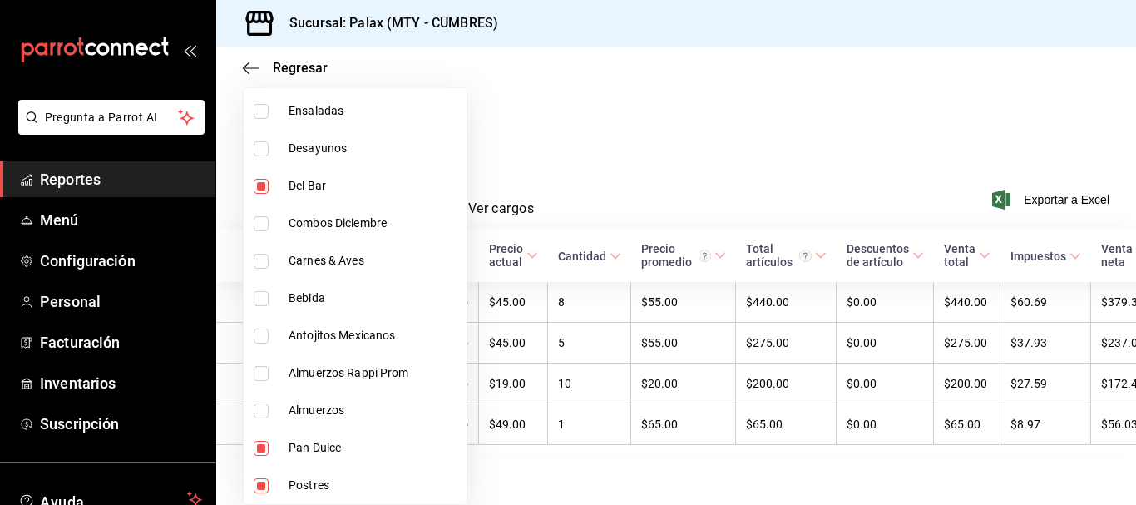
click at [253, 435] on li "Pan Dulce" at bounding box center [355, 447] width 223 height 37
type input "f0b9eaa6-d632-40ae-aa09-0bcae4e471a3,5041f980-30f3-428d-be8c-286edc227efb"
checkbox input "false"
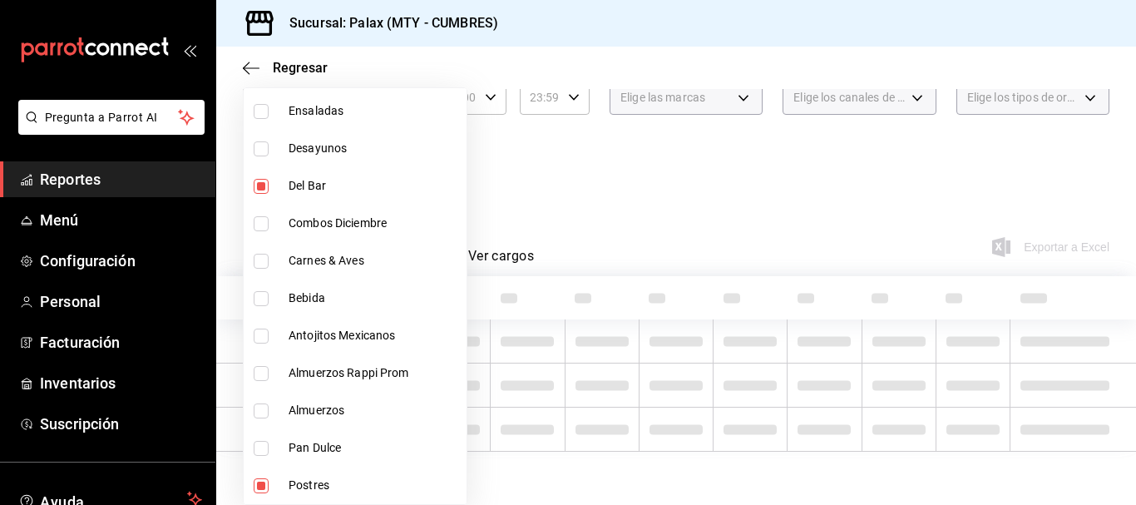
click at [254, 297] on input "checkbox" at bounding box center [261, 298] width 15 height 15
checkbox input "true"
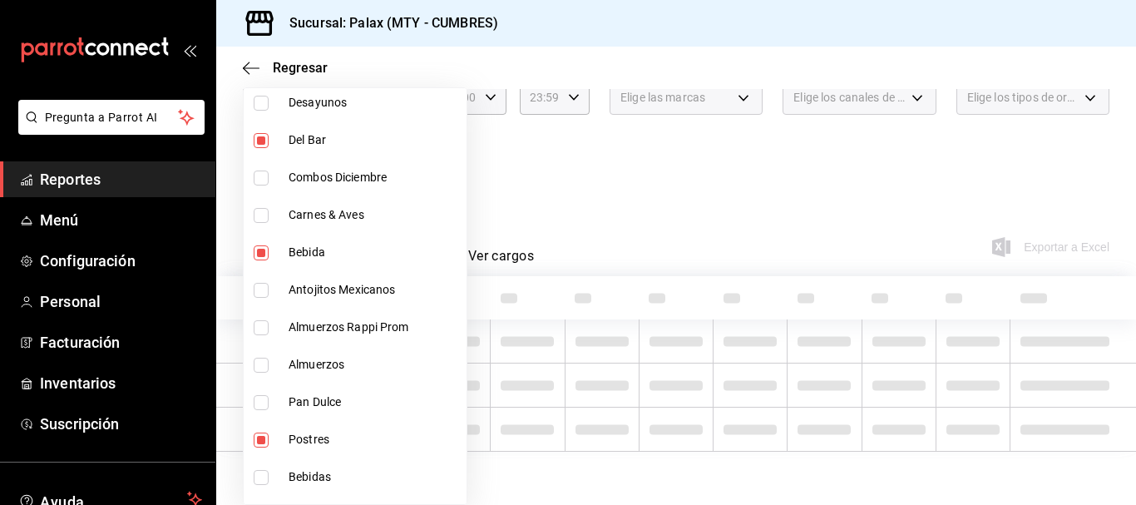
scroll to position [1081, 0]
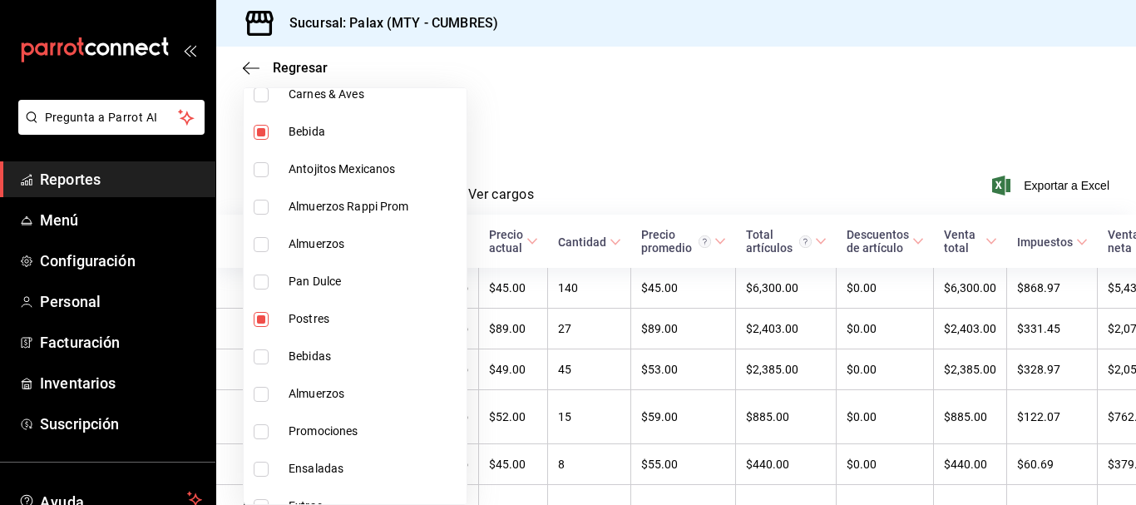
click at [263, 335] on li "Postres" at bounding box center [355, 318] width 223 height 37
type input "5041f980-30f3-428d-be8c-286edc227efb,41ed9666-a182-4a37-8e0e-cc37feaa0168"
checkbox input "false"
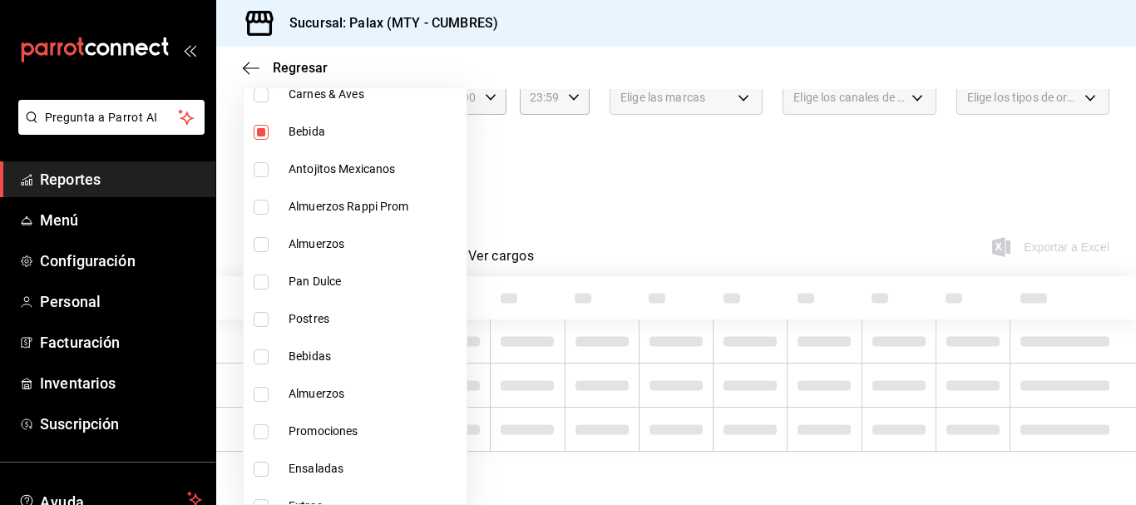
click at [263, 368] on li "Bebidas" at bounding box center [355, 356] width 223 height 37
type input "5041f980-30f3-428d-be8c-286edc227efb,41ed9666-a182-4a37-8e0e-cc37feaa0168,0d339…"
checkbox input "true"
click at [704, 269] on div at bounding box center [568, 252] width 1136 height 505
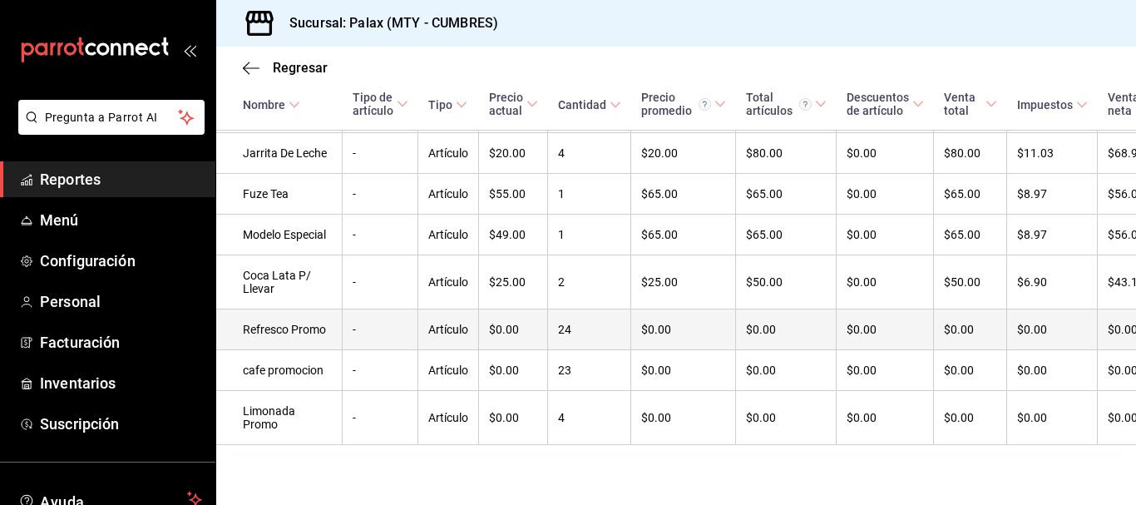
scroll to position [1153, 0]
